Goal: Information Seeking & Learning: Learn about a topic

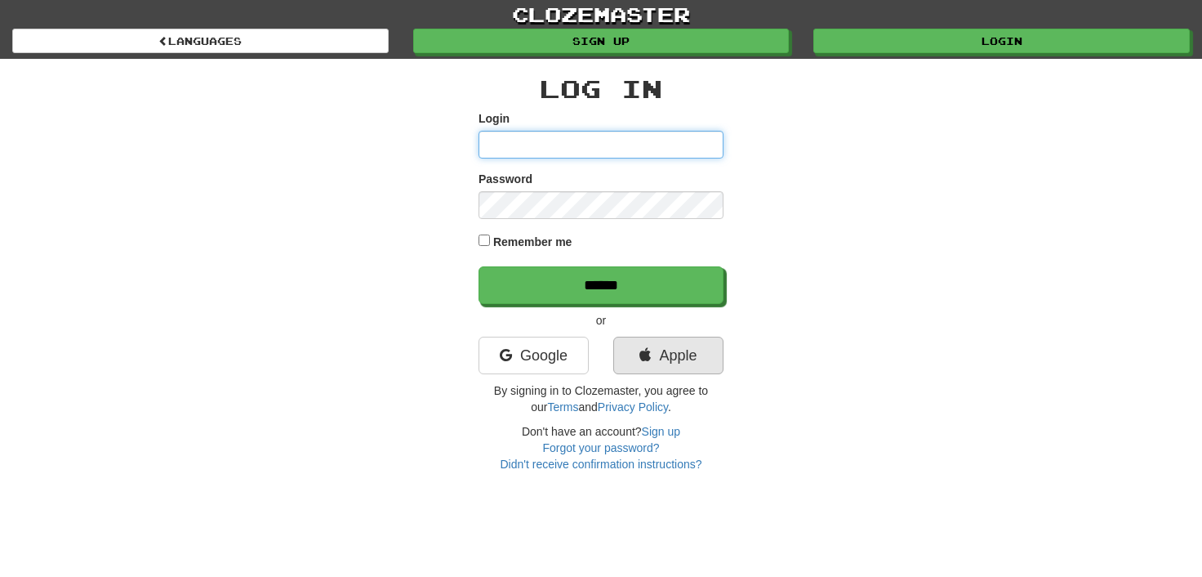
type input "**********"
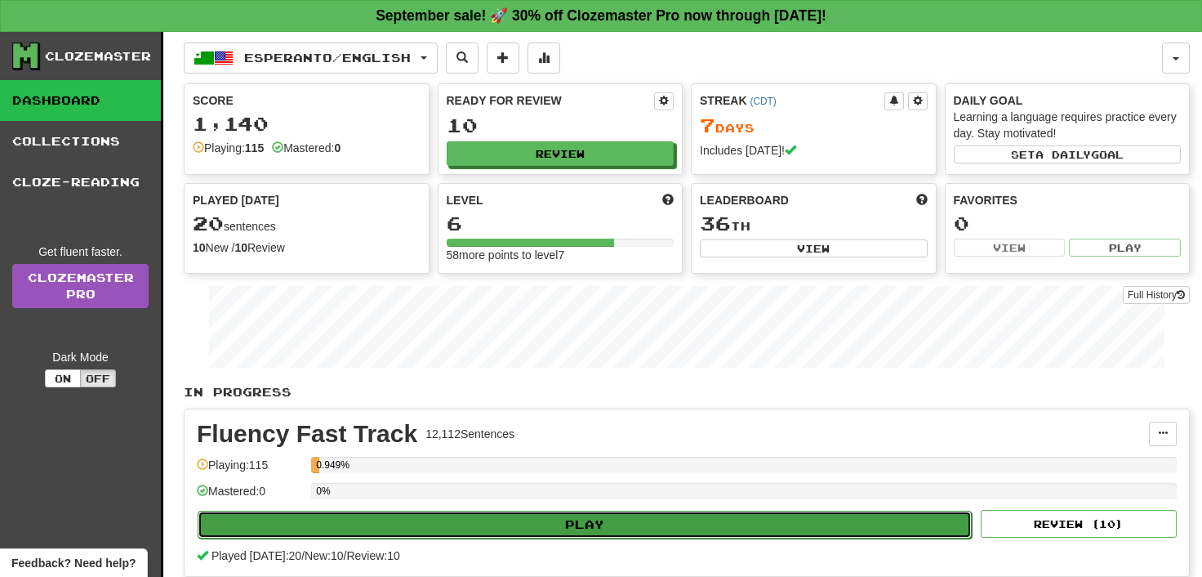
click at [585, 522] on button "Play" at bounding box center [585, 524] width 774 height 28
select select "**"
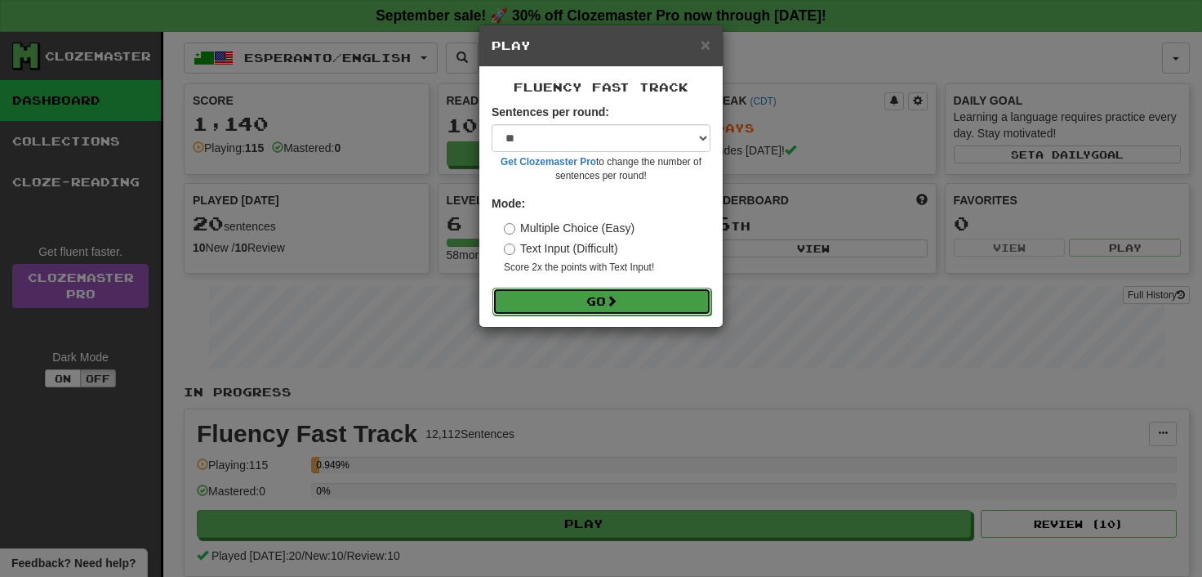
click at [591, 297] on button "Go" at bounding box center [601, 301] width 219 height 28
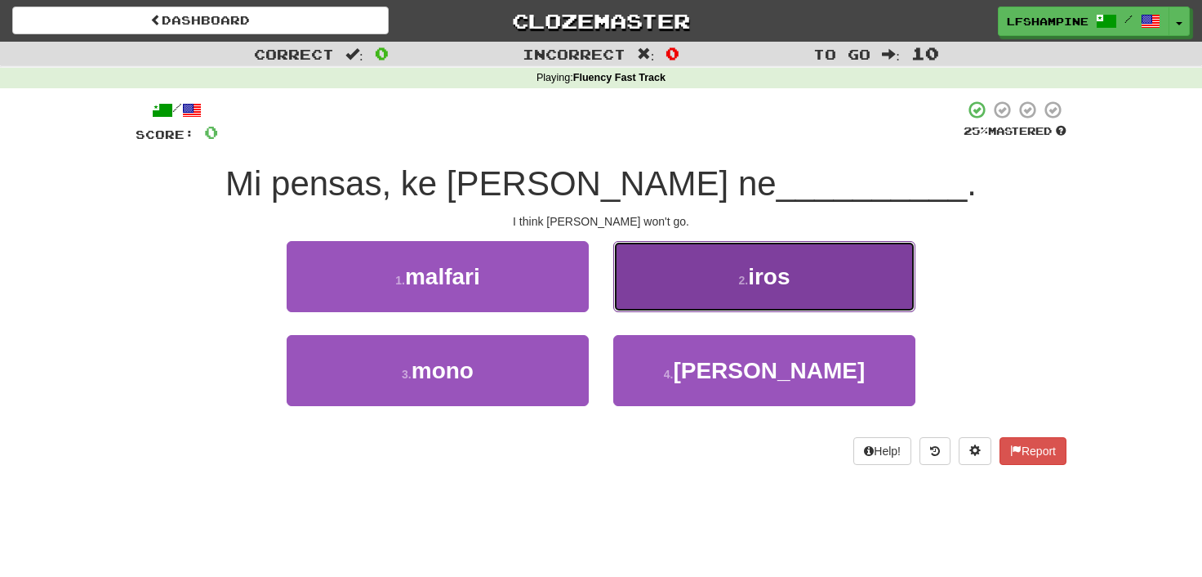
click at [771, 276] on span "iros" at bounding box center [769, 276] width 42 height 25
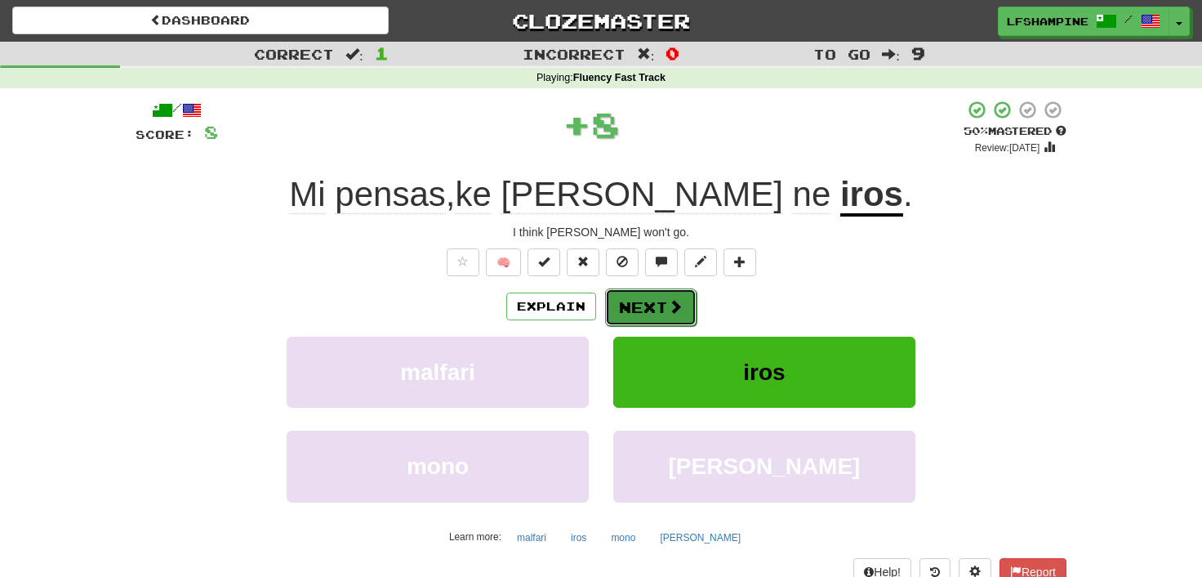
click at [658, 303] on button "Next" at bounding box center [650, 307] width 91 height 38
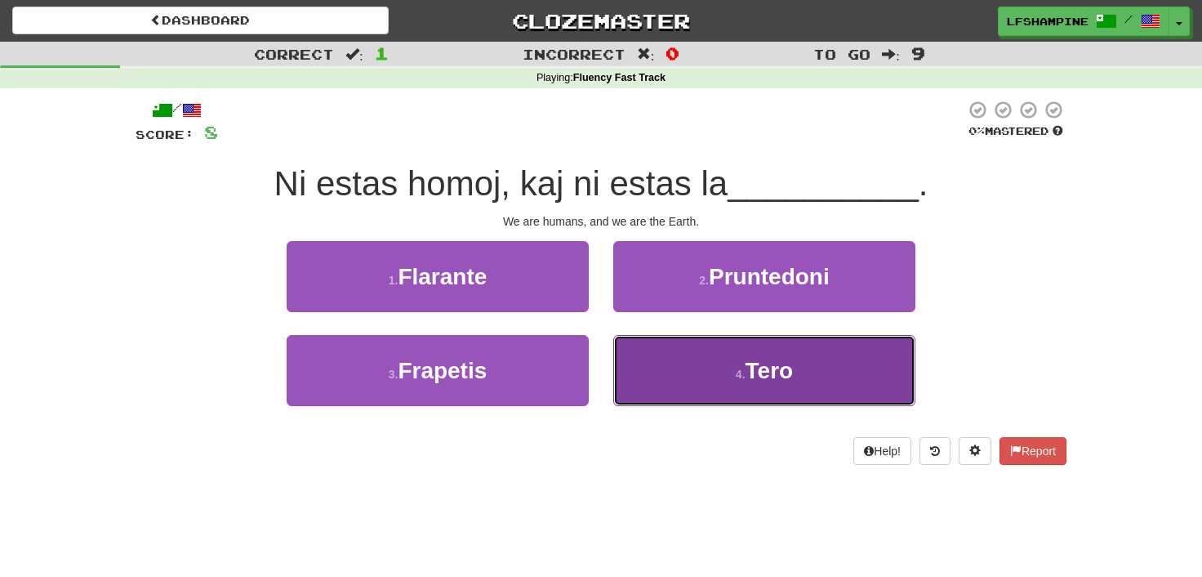
click at [761, 363] on span "Tero" at bounding box center [770, 370] width 48 height 25
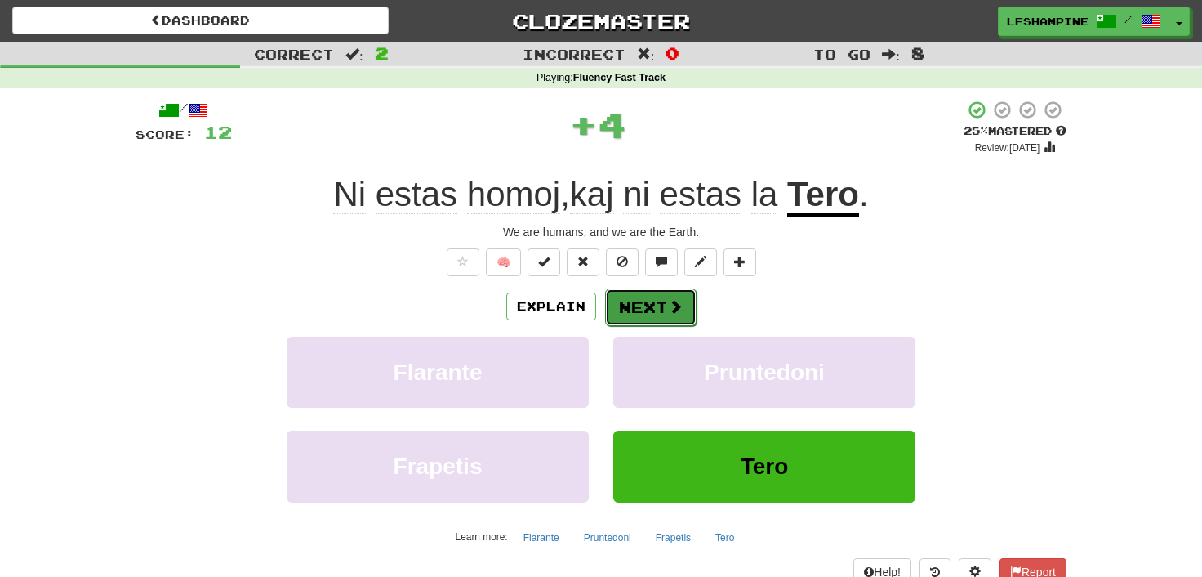
click at [652, 298] on button "Next" at bounding box center [650, 307] width 91 height 38
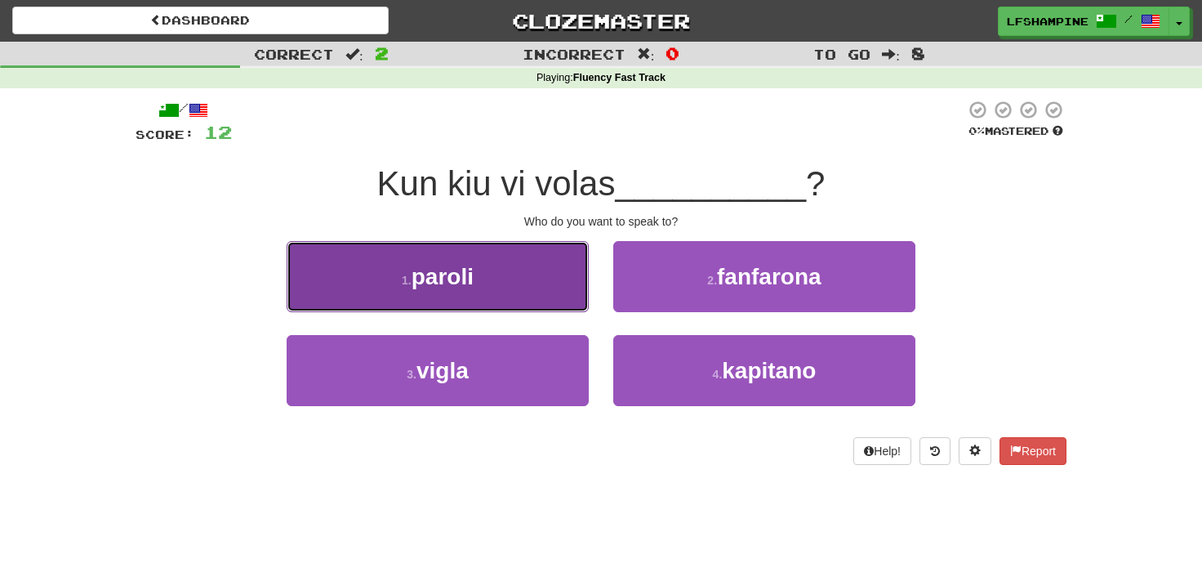
click at [455, 278] on span "paroli" at bounding box center [443, 276] width 62 height 25
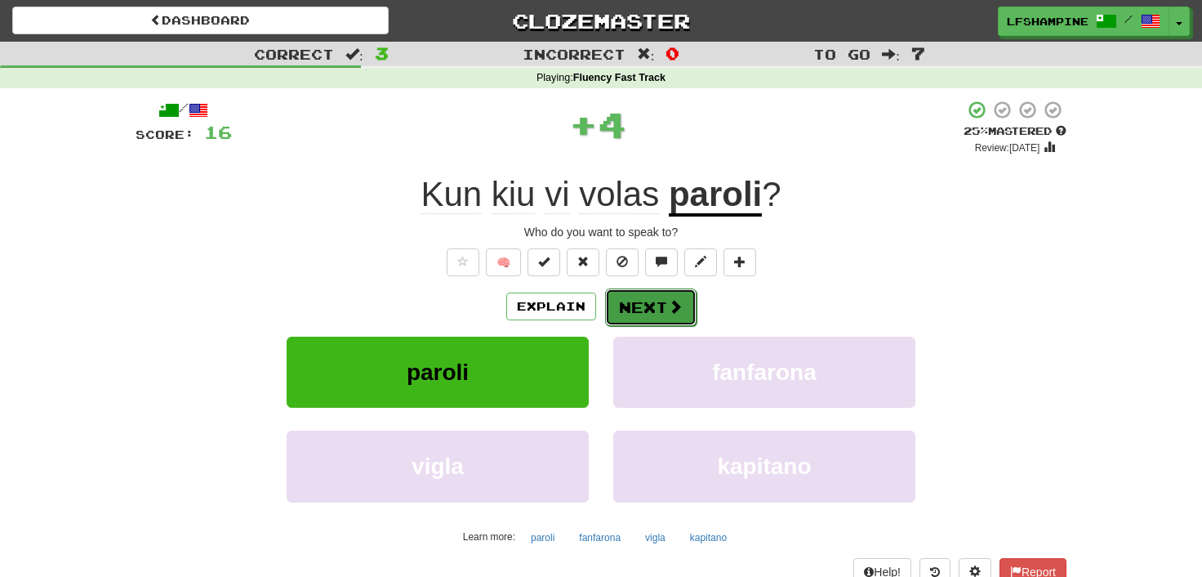
click at [645, 308] on button "Next" at bounding box center [650, 307] width 91 height 38
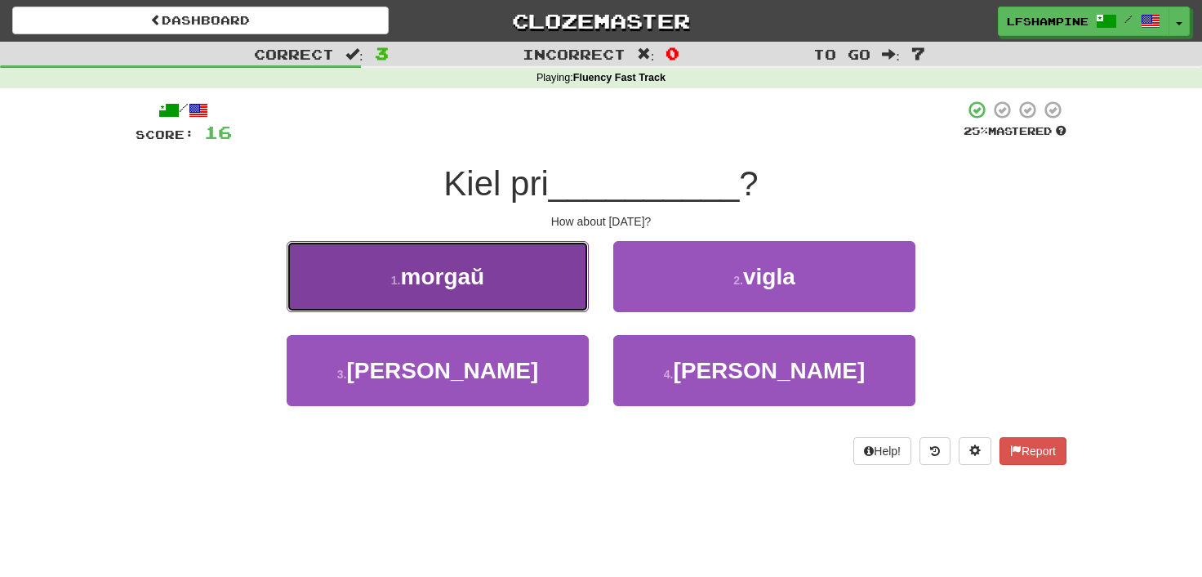
click at [471, 275] on span "morgaŭ" at bounding box center [443, 276] width 84 height 25
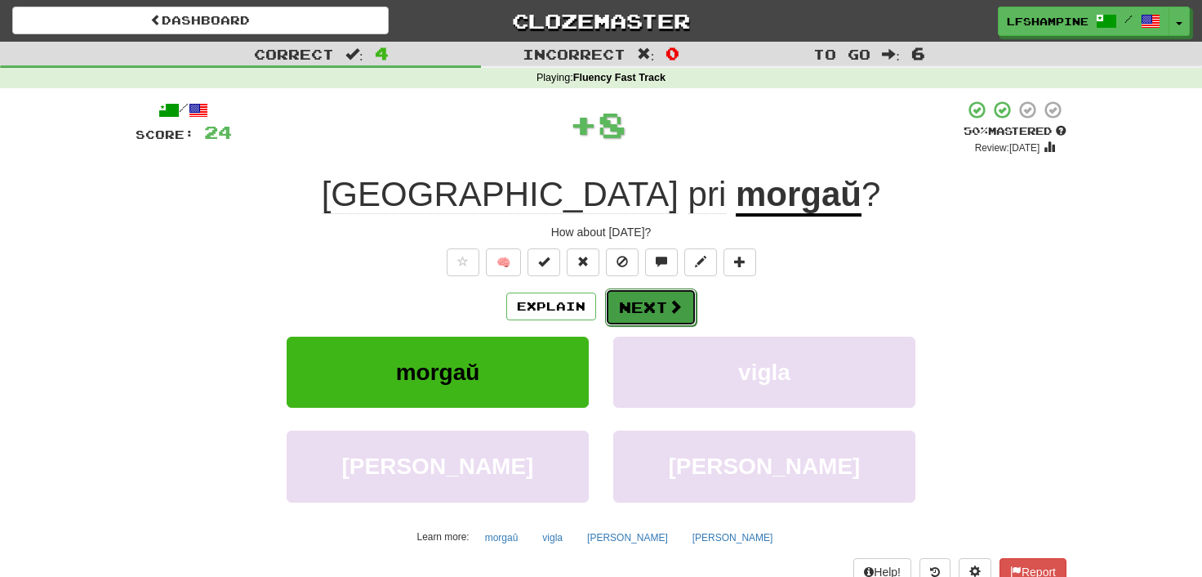
click at [644, 307] on button "Next" at bounding box center [650, 307] width 91 height 38
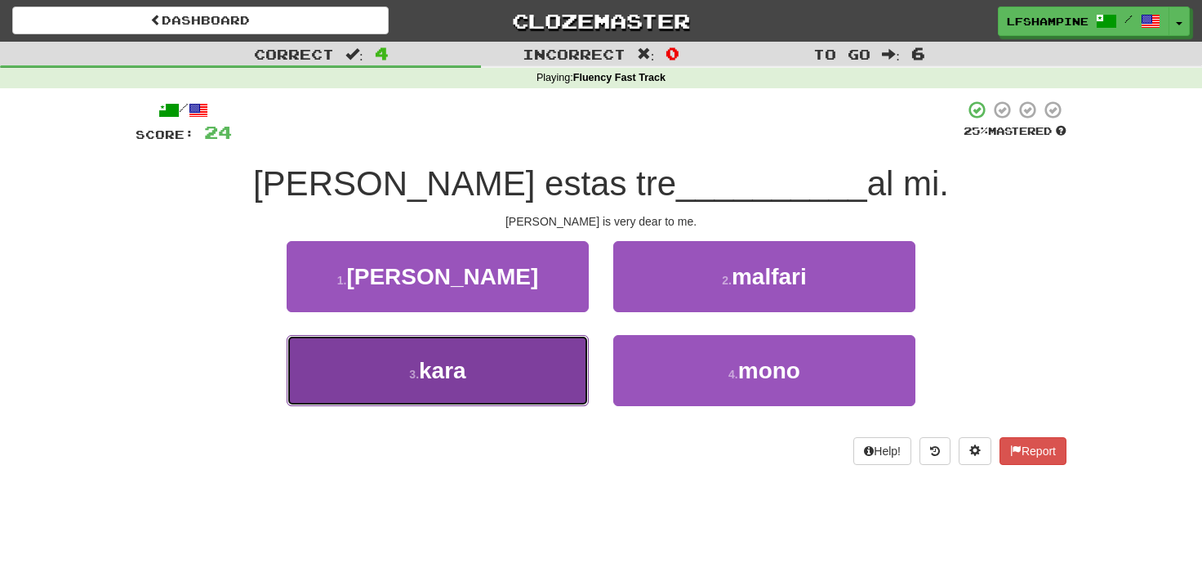
click at [465, 377] on span "kara" at bounding box center [442, 370] width 47 height 25
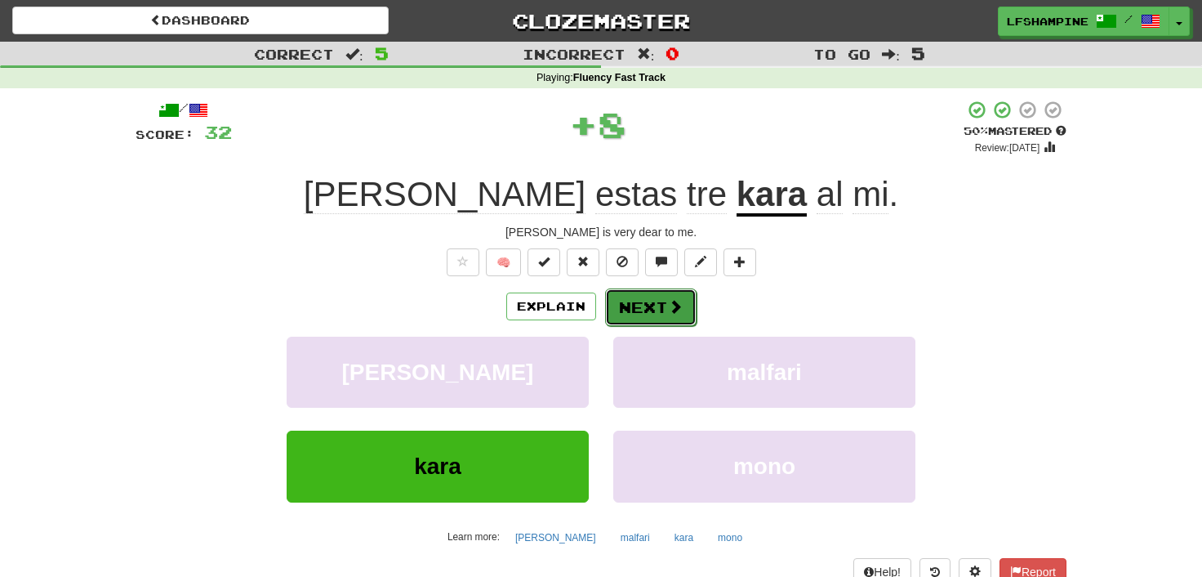
click at [654, 296] on button "Next" at bounding box center [650, 307] width 91 height 38
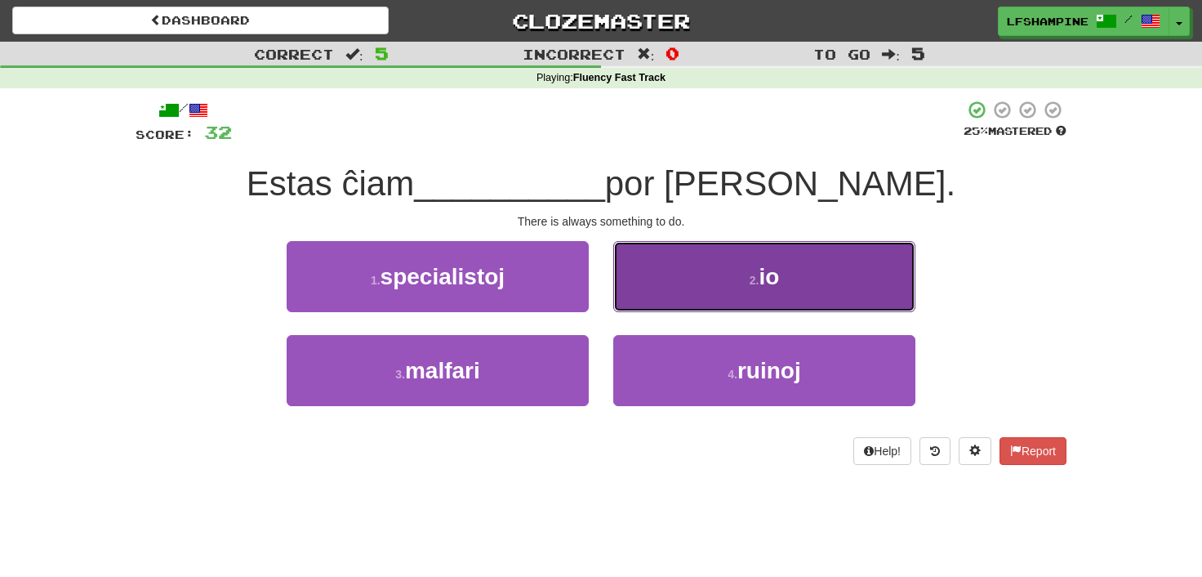
click at [755, 278] on small "2 ." at bounding box center [755, 280] width 10 height 13
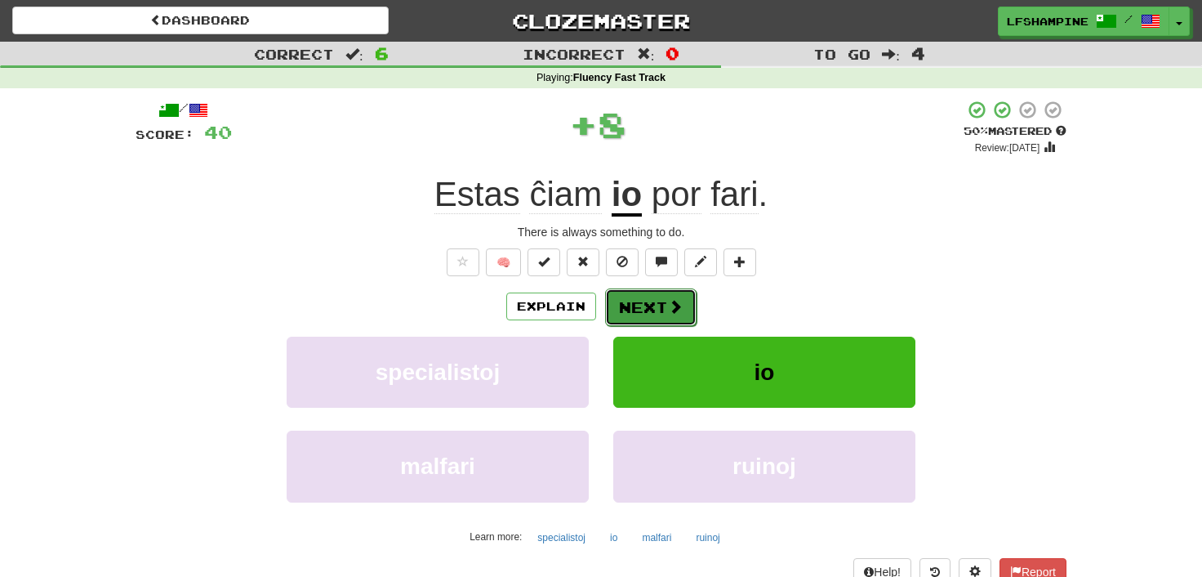
click at [648, 301] on button "Next" at bounding box center [650, 307] width 91 height 38
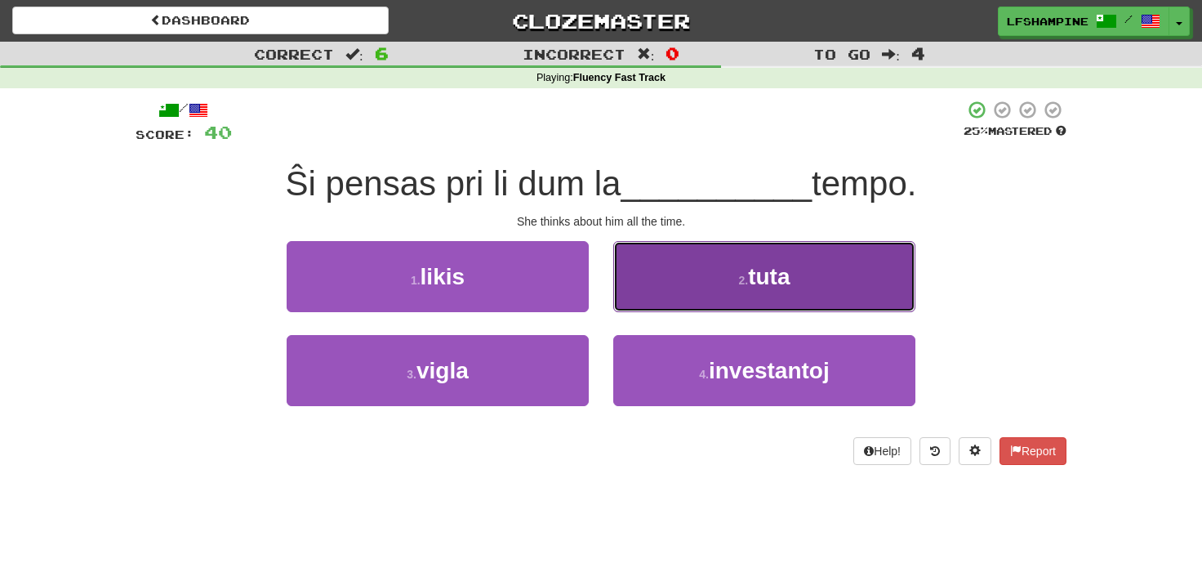
click at [772, 286] on span "tuta" at bounding box center [769, 276] width 42 height 25
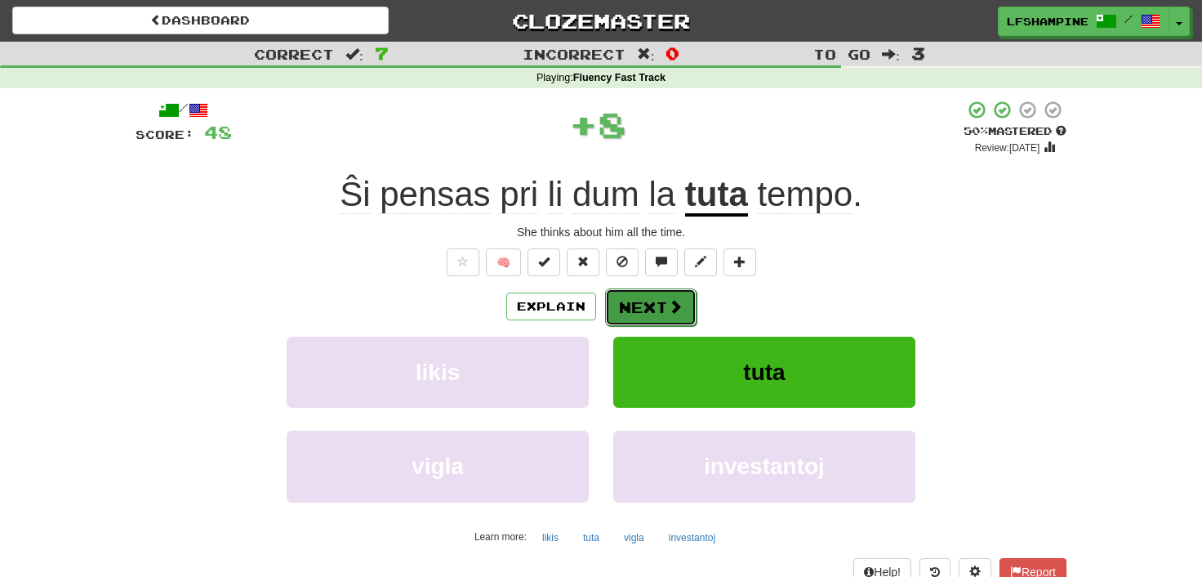
click at [664, 303] on button "Next" at bounding box center [650, 307] width 91 height 38
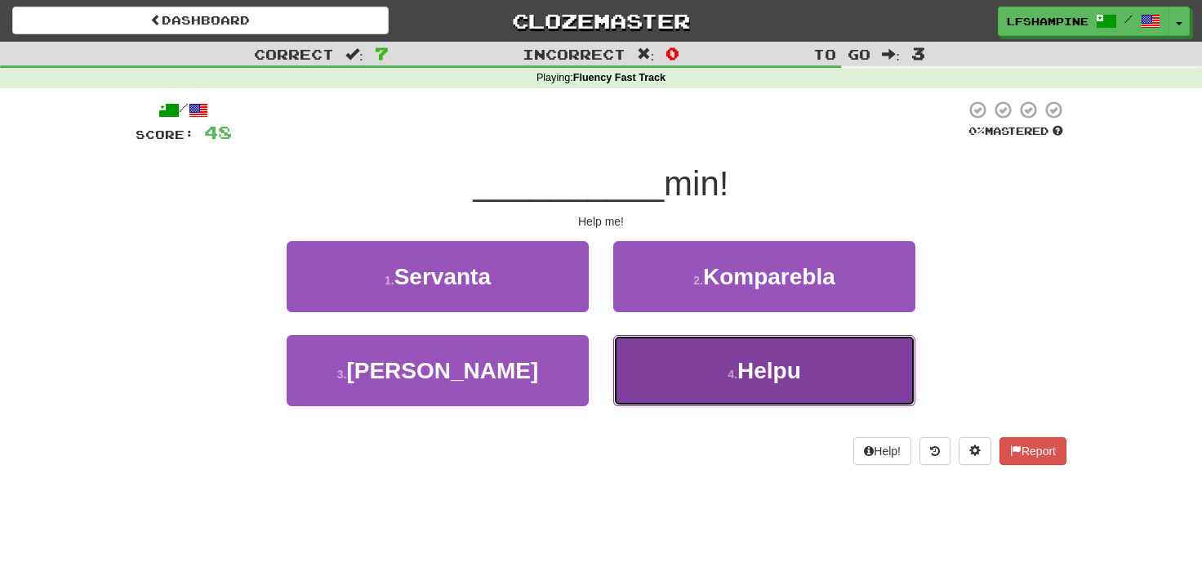
click at [706, 377] on button "4 . Helpu" at bounding box center [764, 370] width 302 height 71
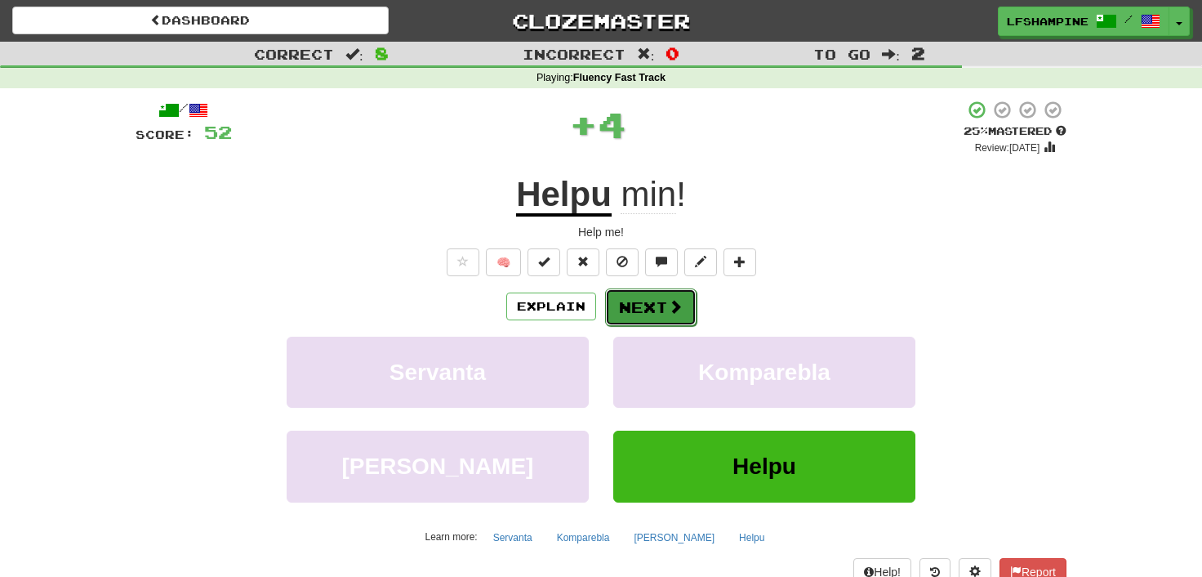
click at [649, 305] on button "Next" at bounding box center [650, 307] width 91 height 38
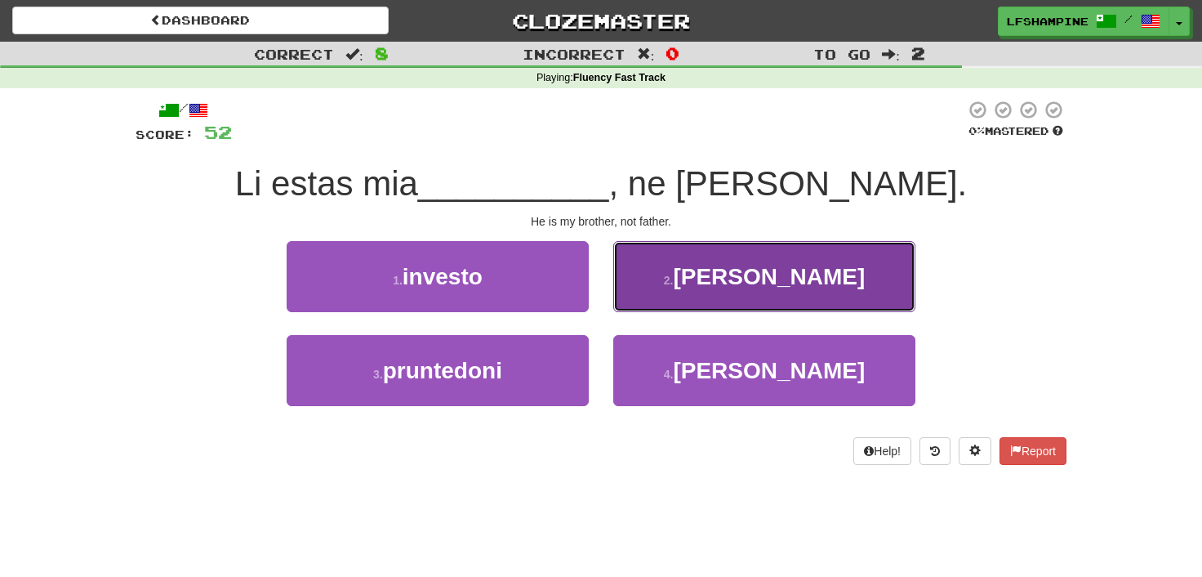
click at [733, 273] on button "2 . [PERSON_NAME]" at bounding box center [764, 276] width 302 height 71
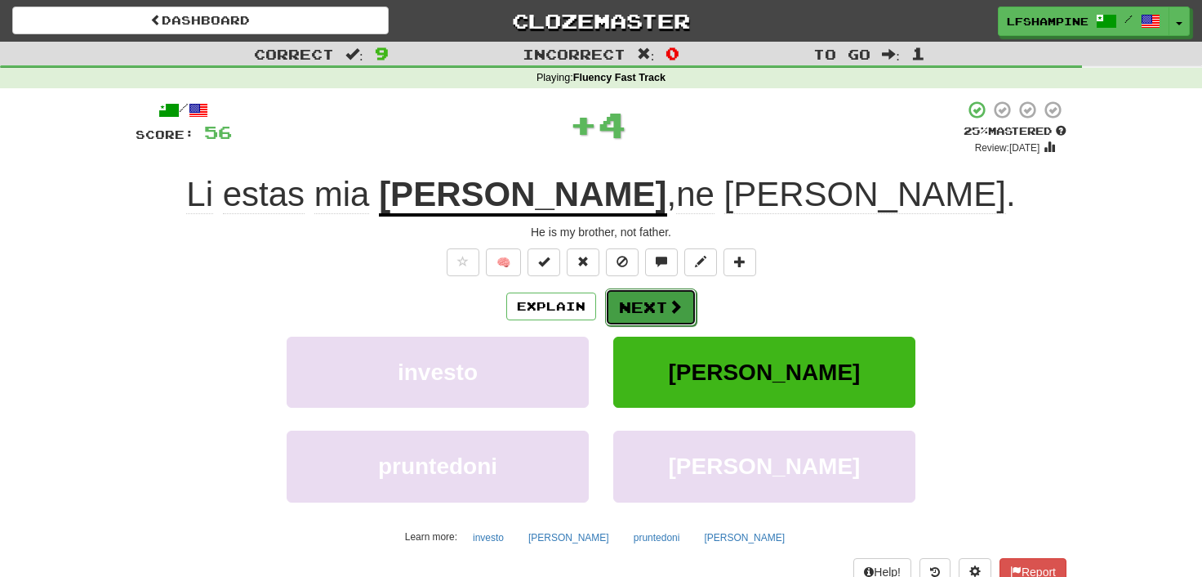
click at [657, 305] on button "Next" at bounding box center [650, 307] width 91 height 38
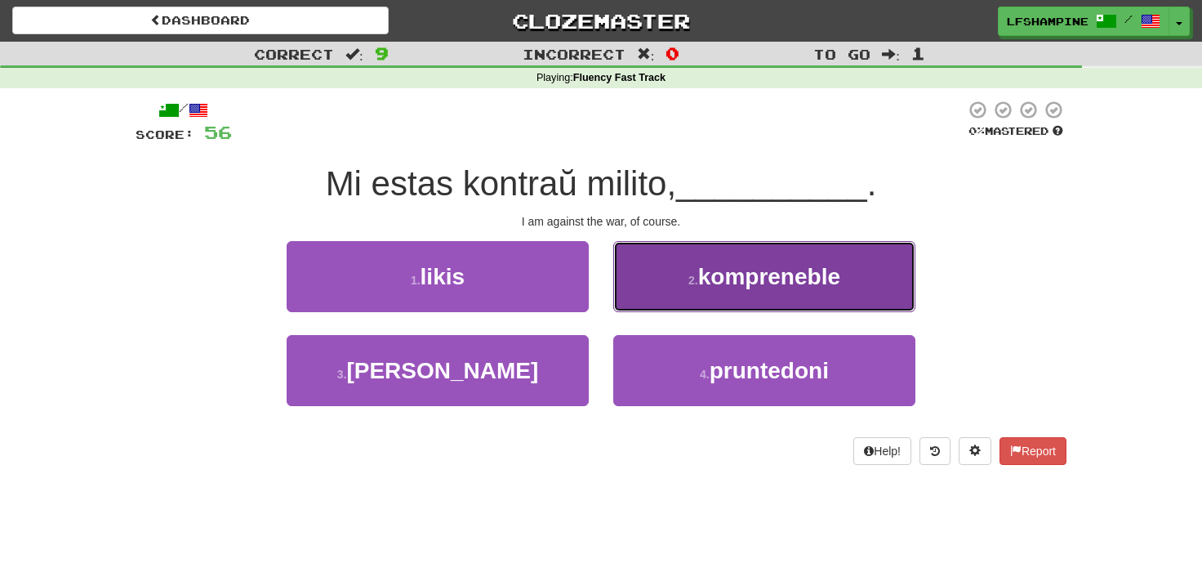
click at [727, 286] on span "kompreneble" at bounding box center [769, 276] width 142 height 25
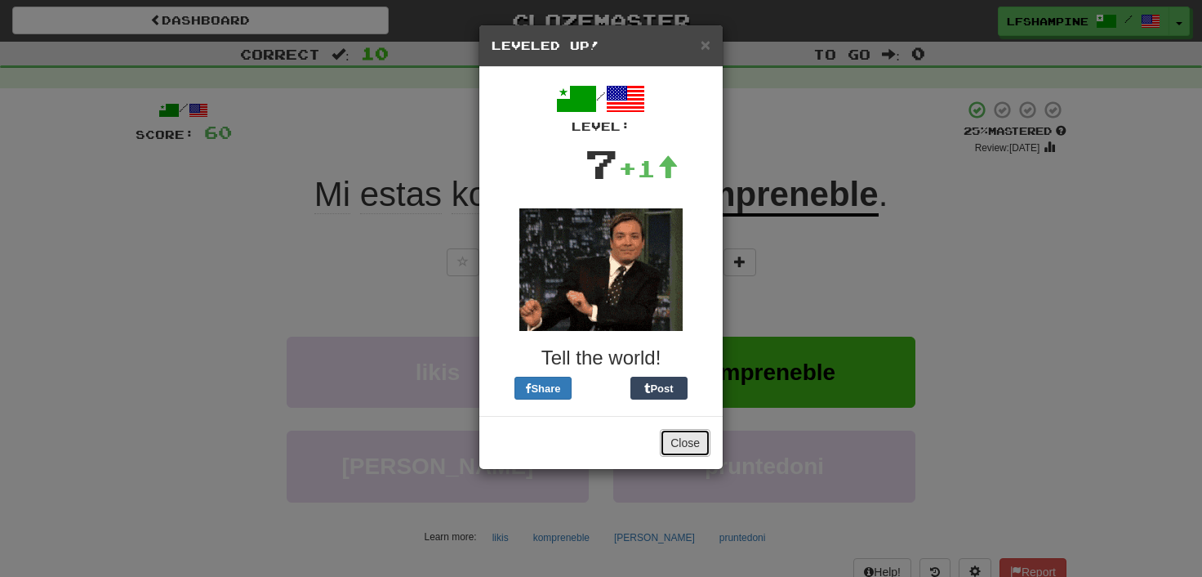
click at [675, 441] on button "Close" at bounding box center [685, 443] width 51 height 28
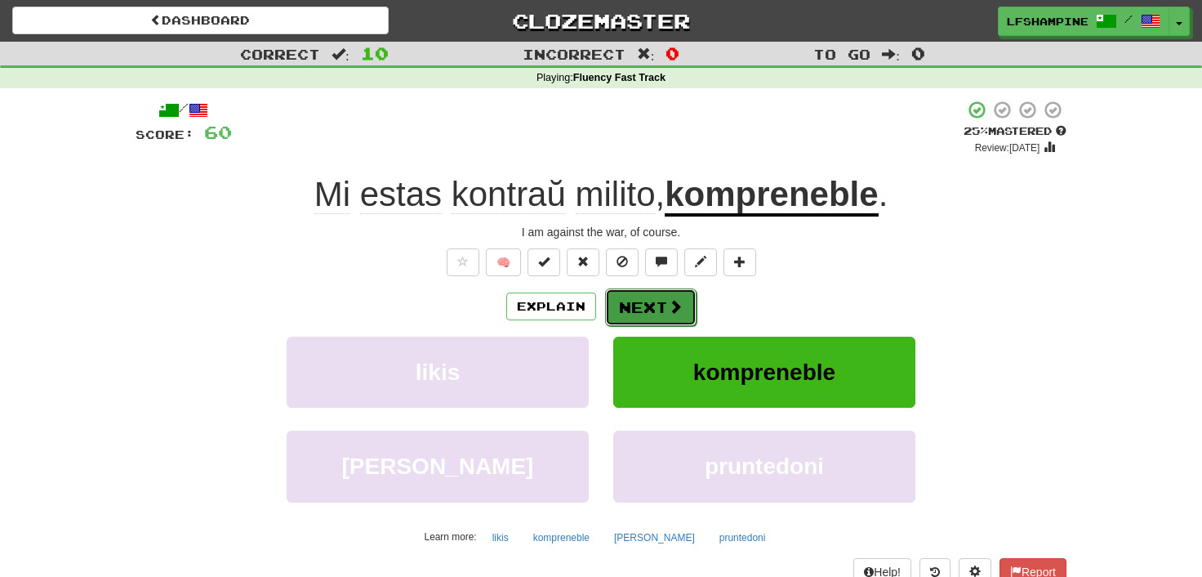
click at [651, 302] on button "Next" at bounding box center [650, 307] width 91 height 38
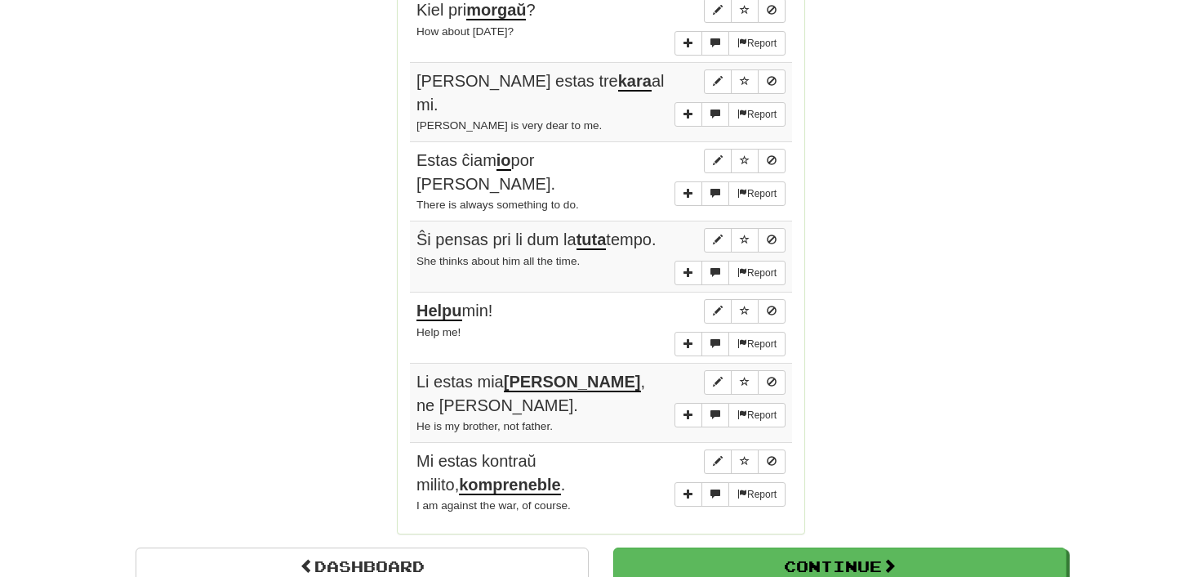
scroll to position [1262, 0]
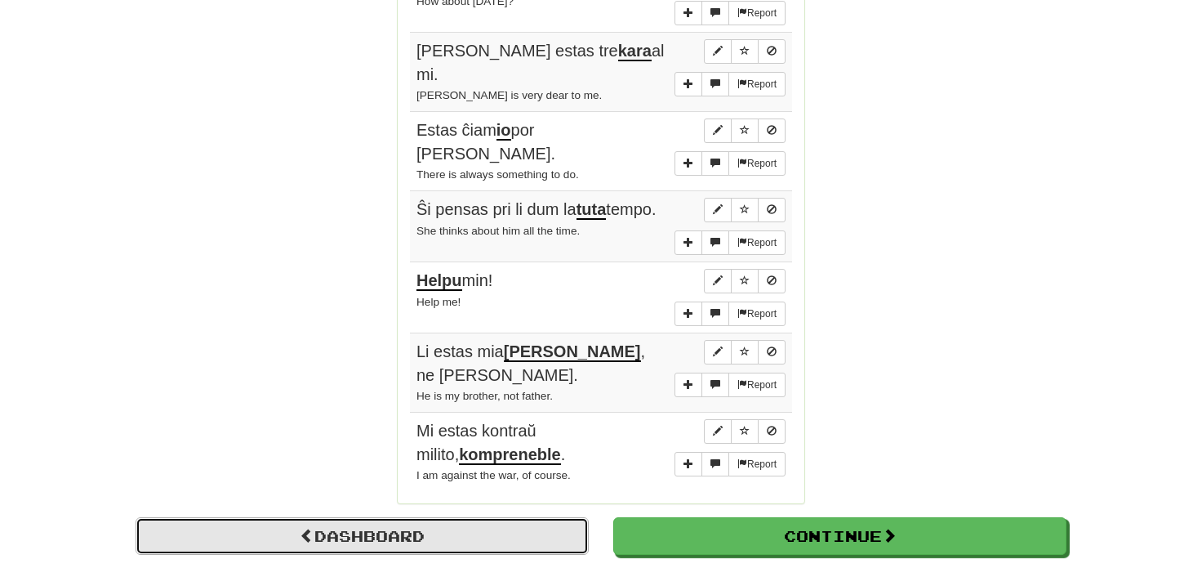
click at [386, 517] on link "Dashboard" at bounding box center [362, 536] width 453 height 38
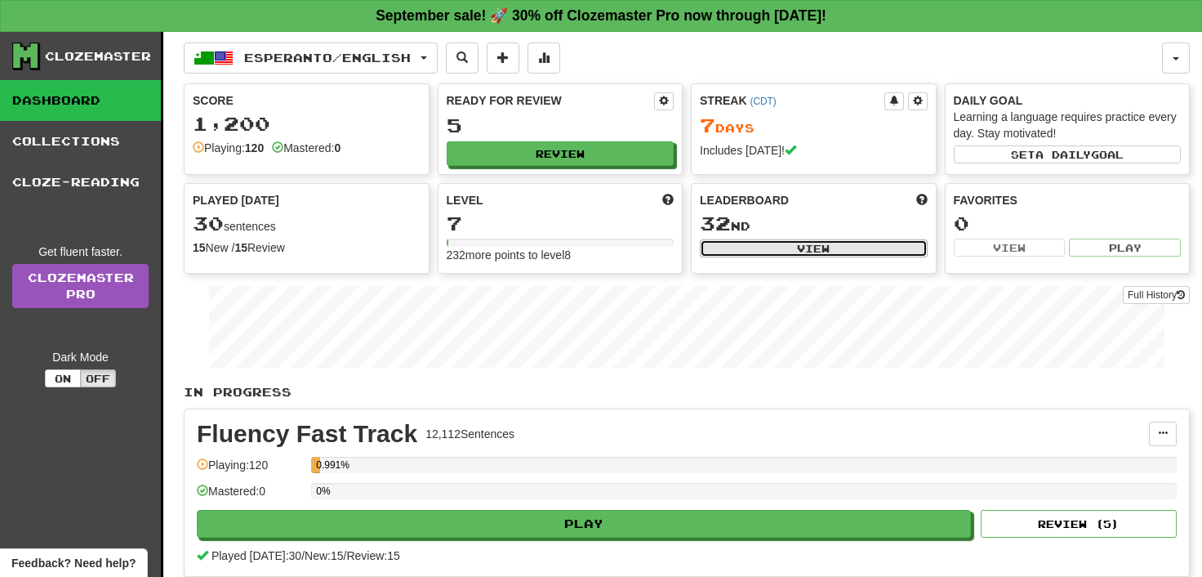
click at [811, 243] on button "View" at bounding box center [814, 248] width 228 height 18
select select "**********"
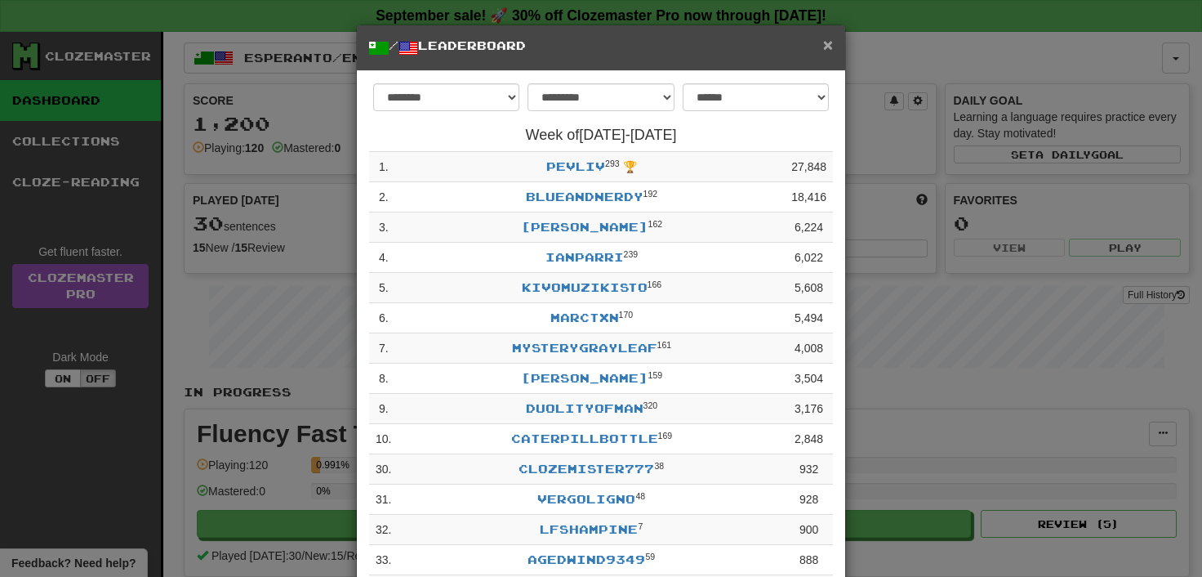
click at [830, 43] on span "×" at bounding box center [828, 44] width 10 height 19
